Goal: Information Seeking & Learning: Check status

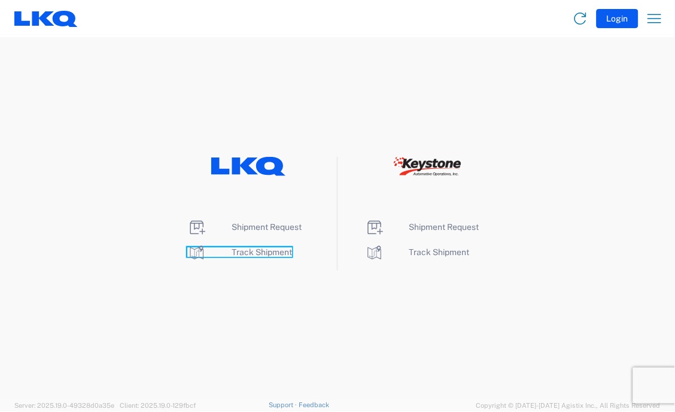
click at [250, 250] on span "Track Shipment" at bounding box center [262, 252] width 60 height 10
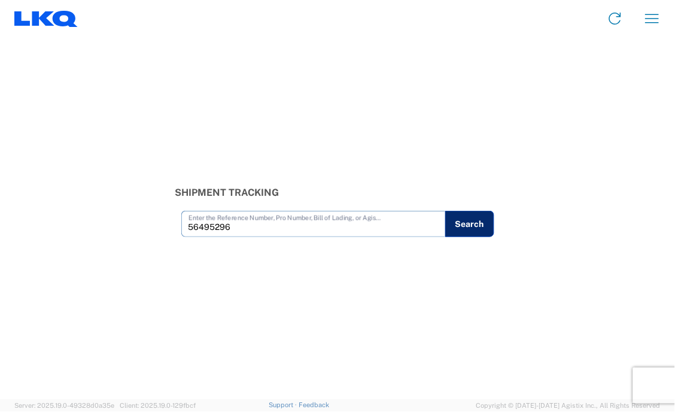
type input "56495296"
click at [470, 226] on button "Search" at bounding box center [469, 224] width 49 height 26
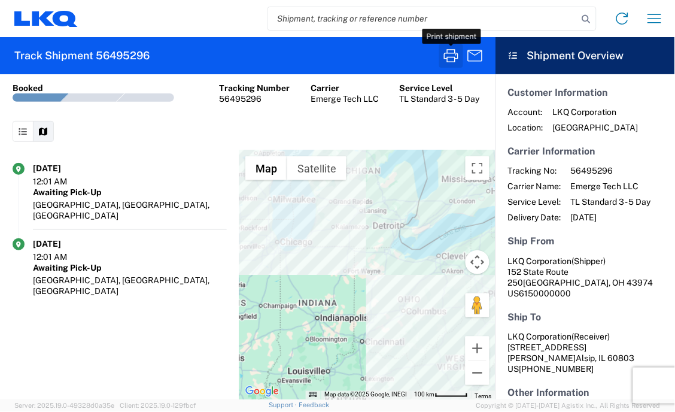
click at [451, 54] on icon "button" at bounding box center [451, 55] width 19 height 19
